Goal: Task Accomplishment & Management: Complete application form

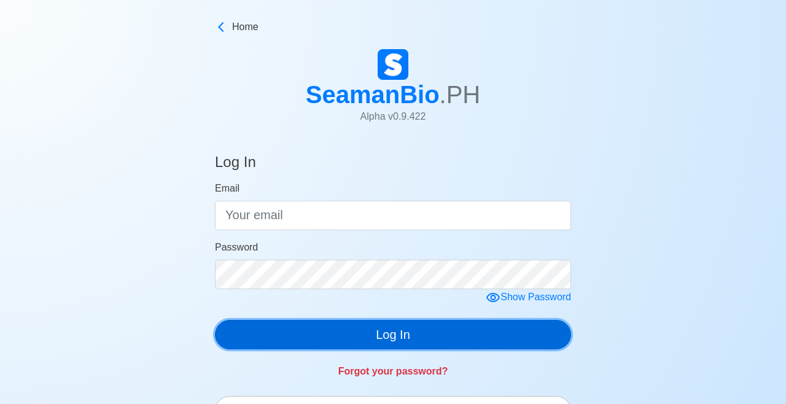
click at [431, 340] on button "Log In" at bounding box center [393, 334] width 356 height 29
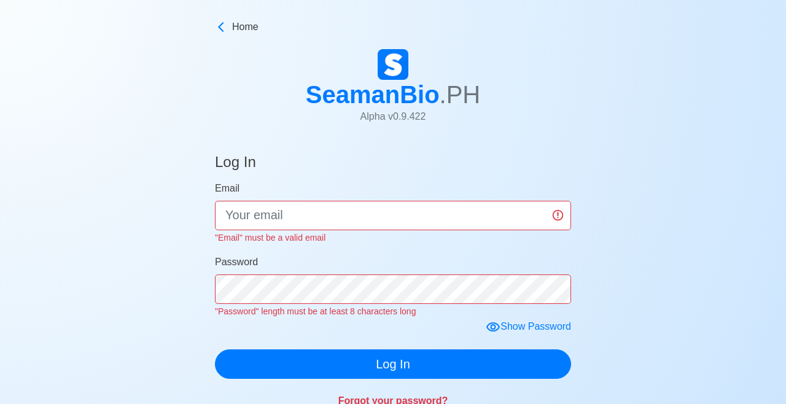
click at [407, 217] on input "Email" at bounding box center [393, 215] width 356 height 29
type input "idolalex1023@gmail.com"
click button "Log In" at bounding box center [393, 364] width 356 height 29
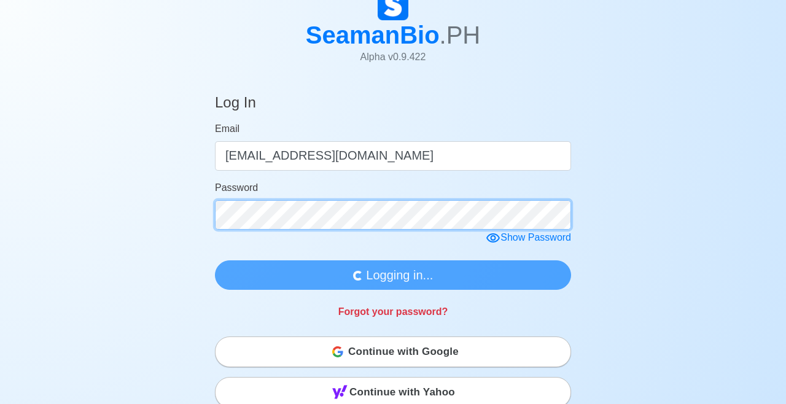
scroll to position [106, 0]
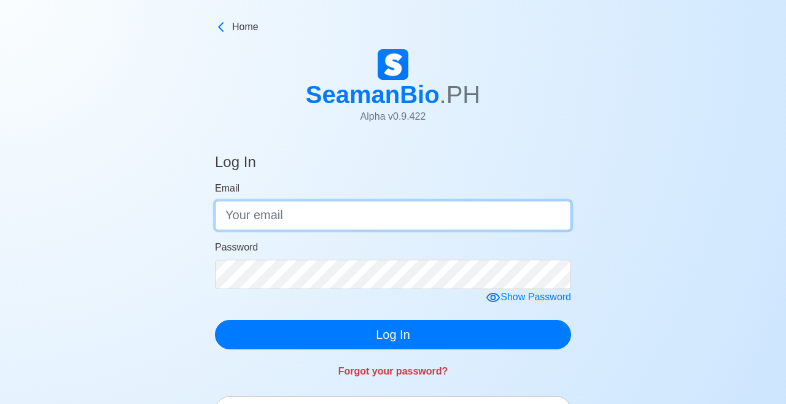
click at [371, 220] on input "Email" at bounding box center [393, 215] width 356 height 29
type input "[EMAIL_ADDRESS][DOMAIN_NAME]"
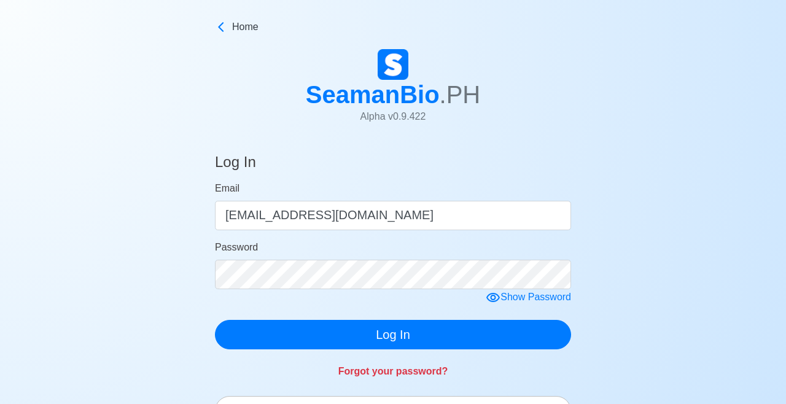
click button "Log In" at bounding box center [393, 334] width 356 height 29
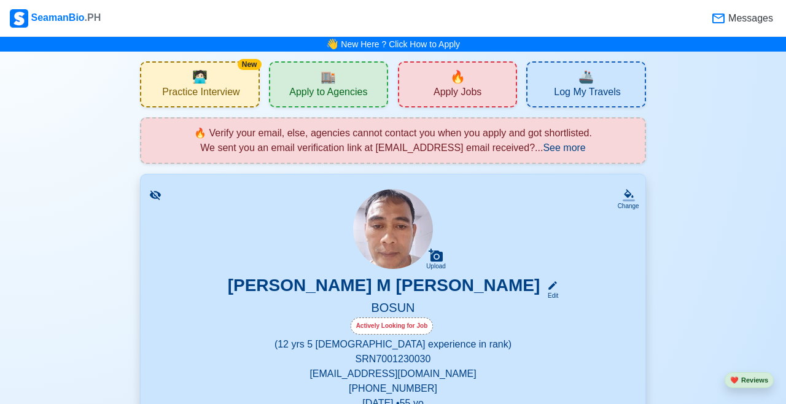
click at [474, 81] on div "🔥 Apply Jobs" at bounding box center [457, 84] width 119 height 46
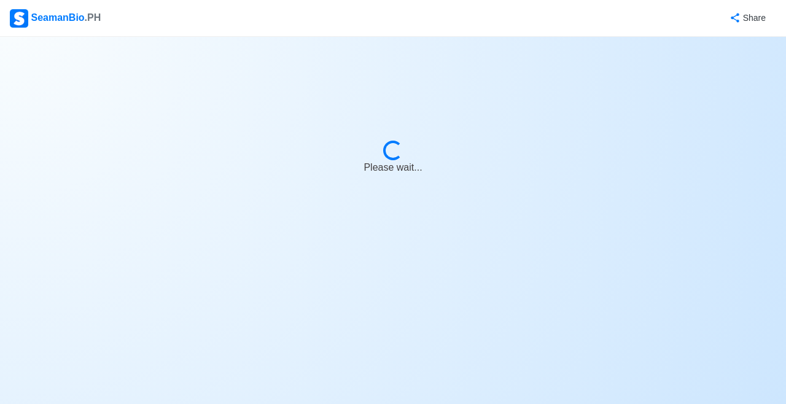
select select "Bosun"
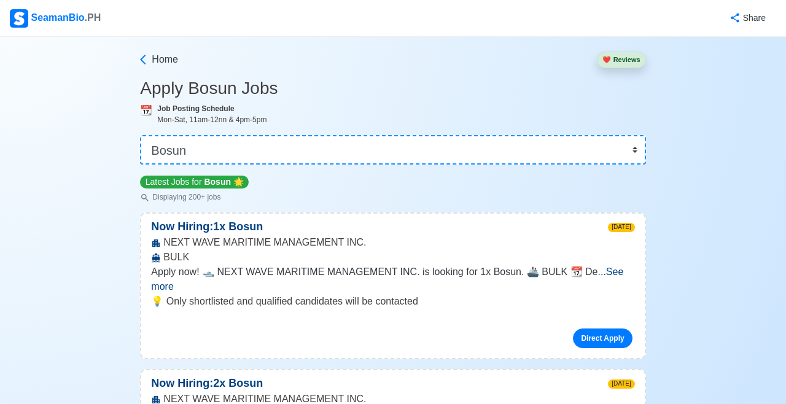
scroll to position [14, 0]
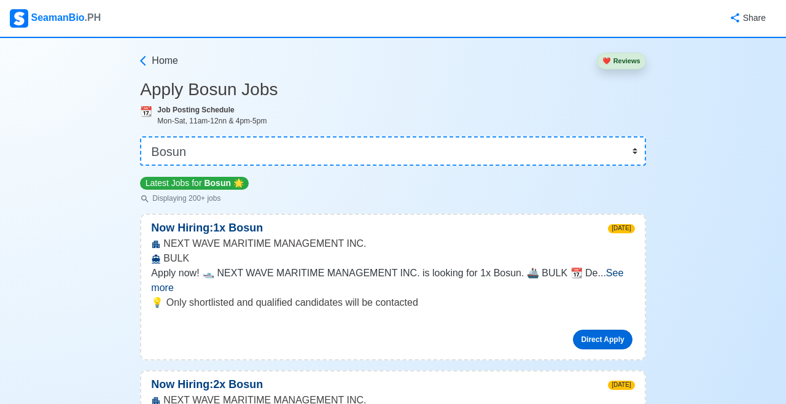
click at [612, 332] on link "Direct Apply" at bounding box center [602, 340] width 59 height 20
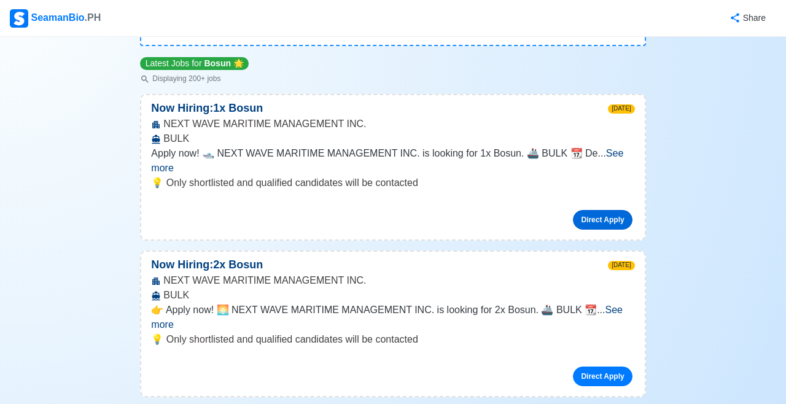
scroll to position [135, 0]
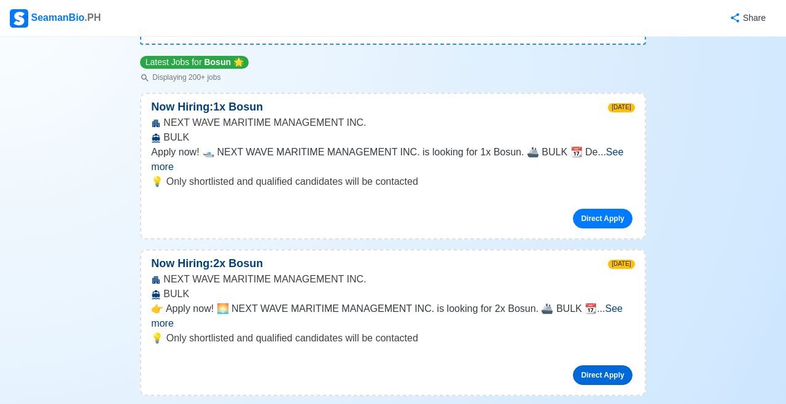
click at [603, 366] on link "Direct Apply" at bounding box center [602, 376] width 59 height 20
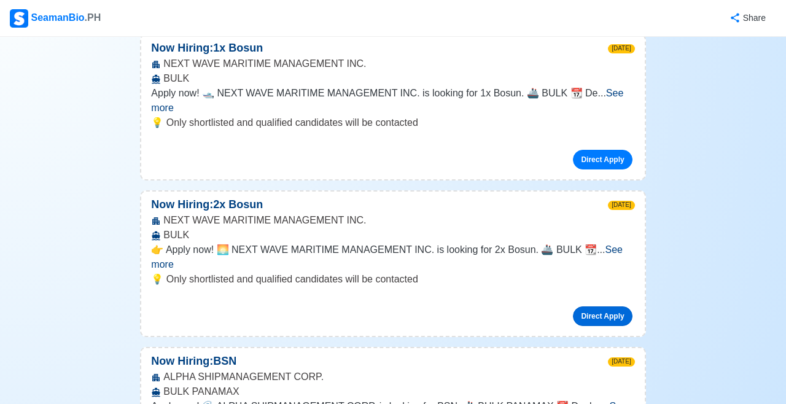
click at [609, 307] on link "Direct Apply" at bounding box center [602, 317] width 59 height 20
